Goal: Navigation & Orientation: Find specific page/section

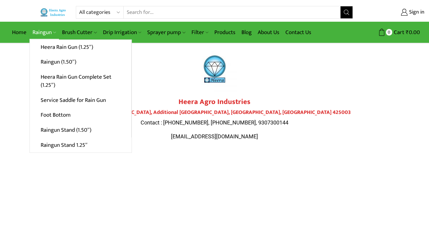
click at [49, 32] on link "Raingun" at bounding box center [43, 32] width 29 height 14
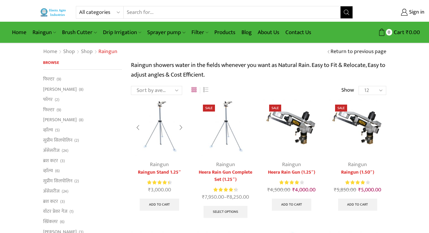
click at [182, 126] on div at bounding box center [181, 127] width 14 height 16
click at [181, 126] on div at bounding box center [181, 127] width 14 height 16
click at [181, 127] on div at bounding box center [181, 127] width 14 height 16
click at [247, 127] on div at bounding box center [247, 127] width 14 height 16
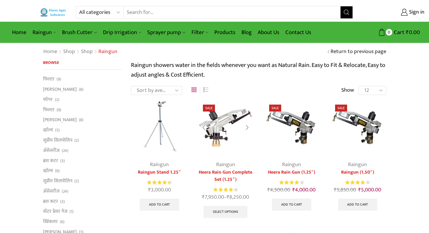
click at [246, 127] on div at bounding box center [247, 127] width 14 height 16
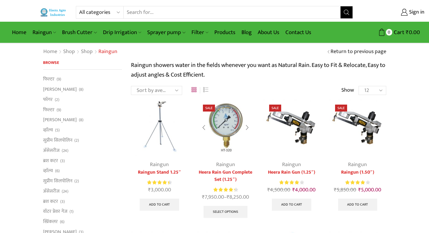
click at [246, 125] on div at bounding box center [247, 127] width 14 height 16
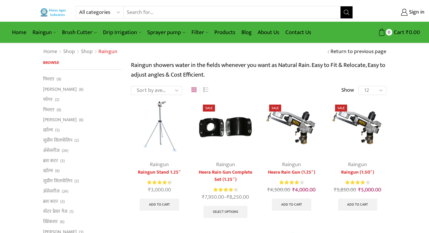
click at [256, 128] on div "Sale Raingun Heera Rain Gun Complete Set (1.25″) Rated 4.38 out of 5 ₹ 7,950.00…" at bounding box center [225, 164] width 66 height 132
click at [251, 126] on div at bounding box center [247, 127] width 14 height 16
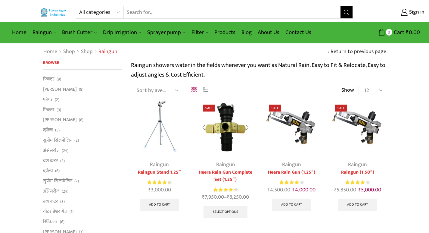
click at [247, 125] on div at bounding box center [247, 127] width 14 height 16
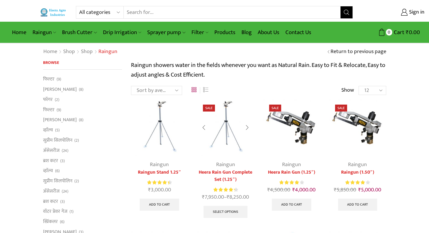
click at [247, 125] on div at bounding box center [247, 127] width 14 height 16
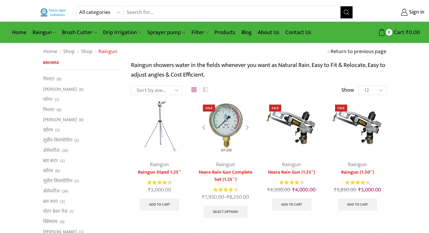
click at [247, 125] on div at bounding box center [247, 127] width 14 height 16
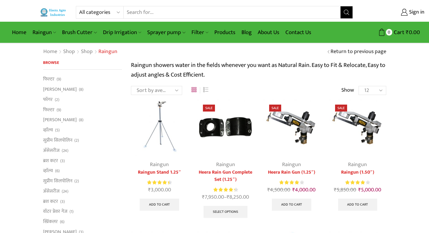
click at [247, 125] on div at bounding box center [247, 127] width 14 height 16
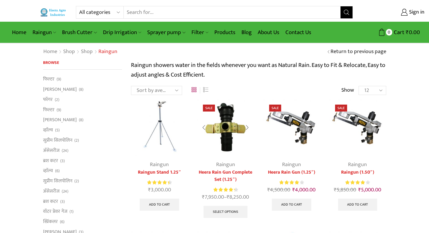
click at [247, 125] on div at bounding box center [247, 127] width 14 height 16
